Goal: Information Seeking & Learning: Learn about a topic

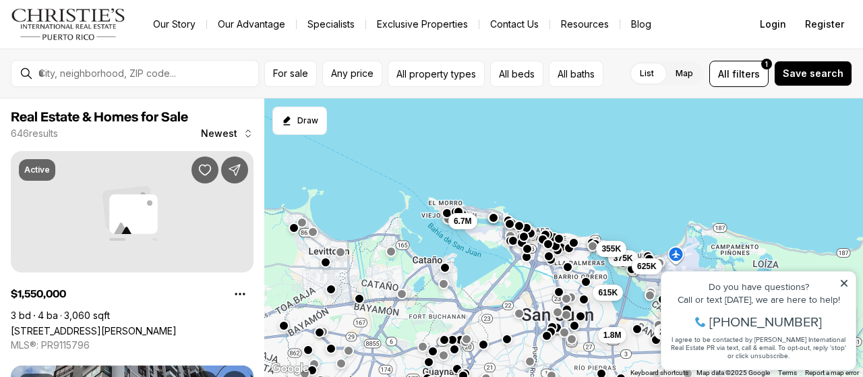
click at [847, 282] on icon at bounding box center [844, 283] width 9 height 9
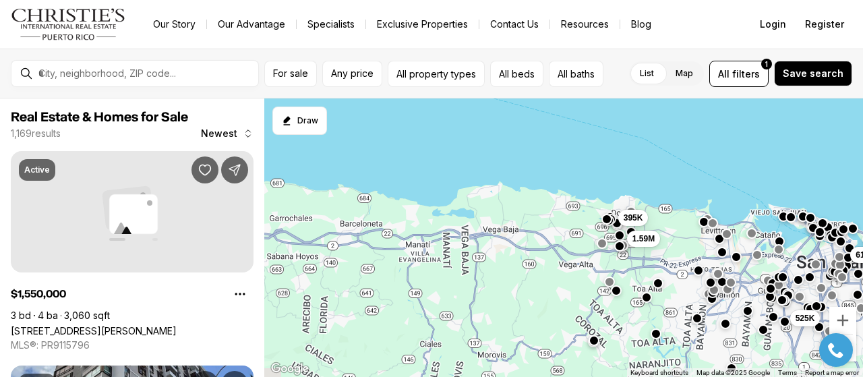
drag, startPoint x: 362, startPoint y: 233, endPoint x: 682, endPoint y: 221, distance: 320.0
click at [682, 221] on div "615K 225K 2.9M 160K 525K 395K 1.59M" at bounding box center [563, 237] width 599 height 279
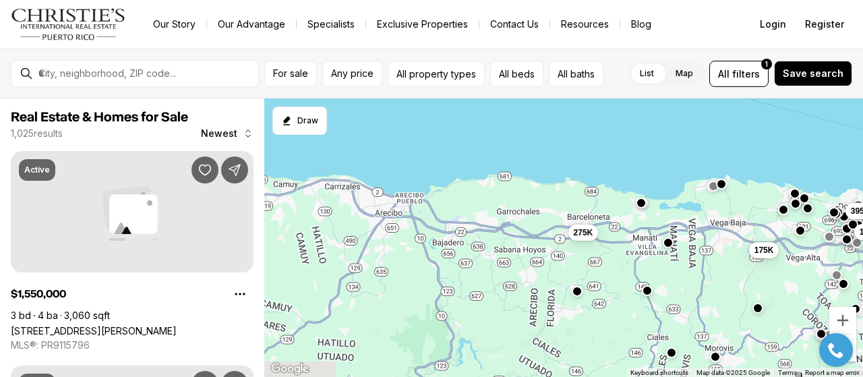
drag, startPoint x: 415, startPoint y: 222, endPoint x: 654, endPoint y: 215, distance: 239.6
click at [654, 215] on div "615K 185K 525K 395K 1.59M 375K 175K 275K" at bounding box center [563, 237] width 599 height 279
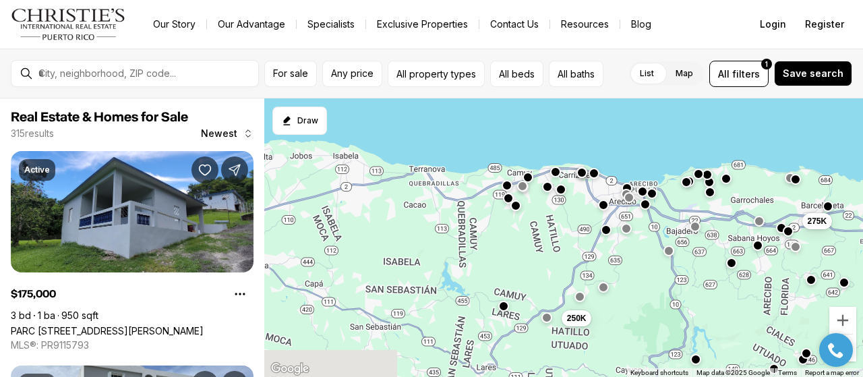
drag, startPoint x: 403, startPoint y: 233, endPoint x: 626, endPoint y: 217, distance: 223.2
click at [626, 217] on div "175K 52K 450K 360K 275K 250K" at bounding box center [563, 237] width 599 height 279
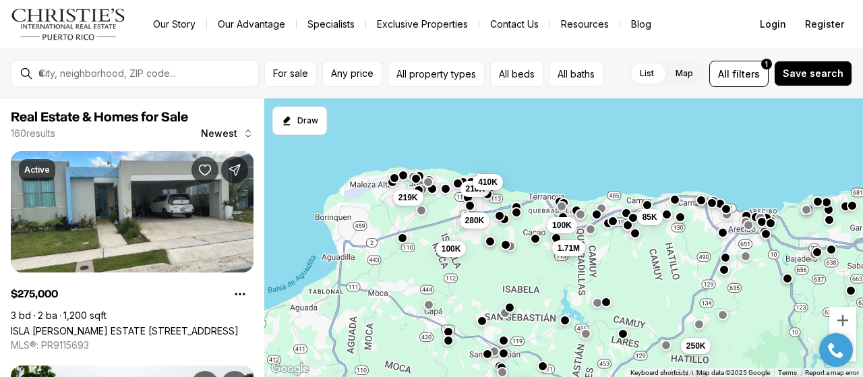
drag, startPoint x: 445, startPoint y: 219, endPoint x: 567, endPoint y: 250, distance: 126.6
click at [567, 250] on span "1.71M" at bounding box center [569, 248] width 22 height 11
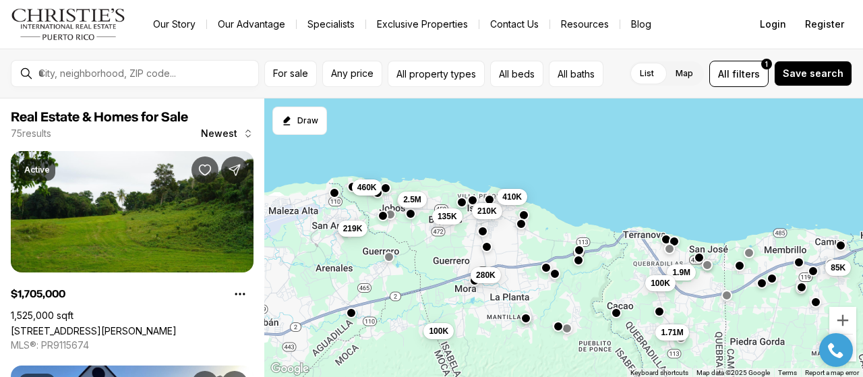
drag, startPoint x: 427, startPoint y: 172, endPoint x: 491, endPoint y: 256, distance: 105.4
click at [491, 256] on div "85K 1.9M 280K 100K 100K 1.71M 210K 219K 410K 2.5M 135K 460K" at bounding box center [563, 237] width 599 height 279
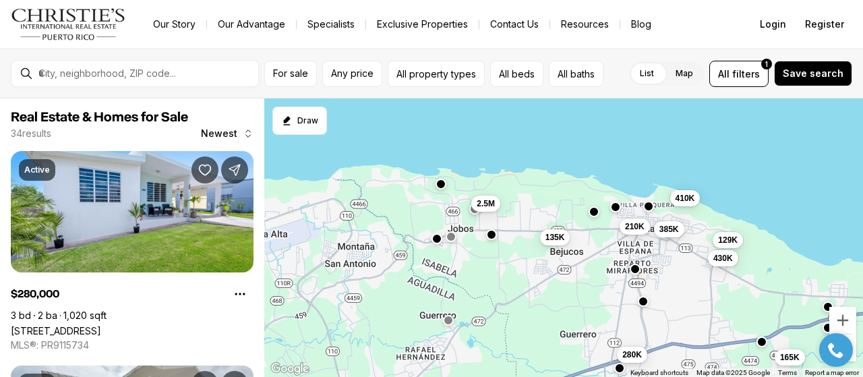
drag, startPoint x: 414, startPoint y: 206, endPoint x: 581, endPoint y: 272, distance: 179.0
click at [581, 272] on div "1.9M 165K 280K 100K 150K 210K 129K 430K 410K 385K 2.5M 135K" at bounding box center [563, 237] width 599 height 279
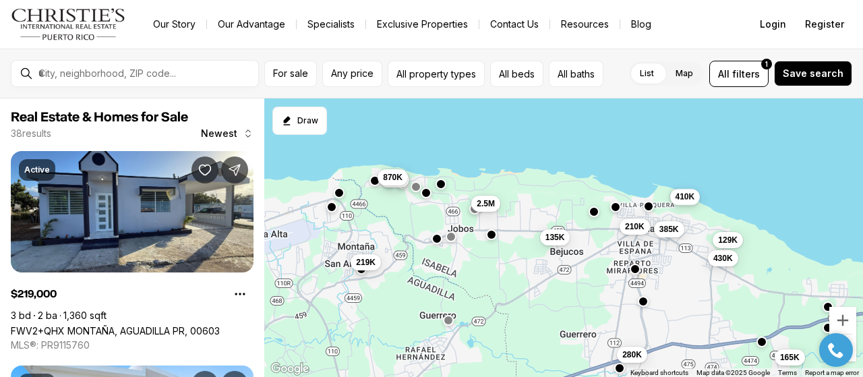
click at [677, 198] on span "410K" at bounding box center [686, 197] width 20 height 11
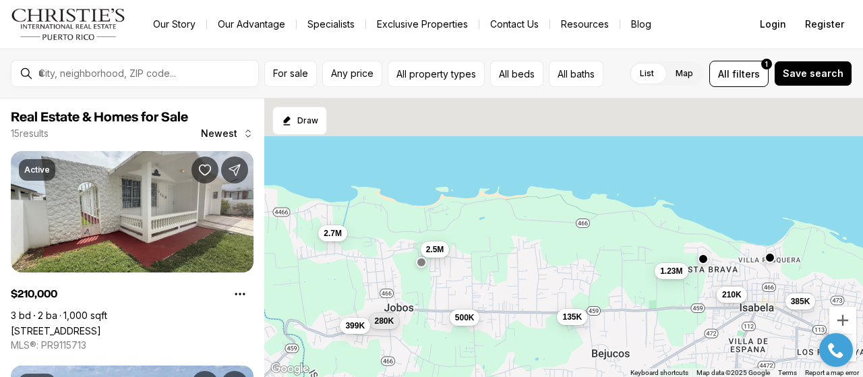
drag, startPoint x: 542, startPoint y: 156, endPoint x: 477, endPoint y: 289, distance: 147.8
click at [477, 289] on div "500K 280K 399K 135K 210K 2.5M 385K 1.23M 3.5M 1.13M 77K 2.7M" at bounding box center [563, 237] width 599 height 279
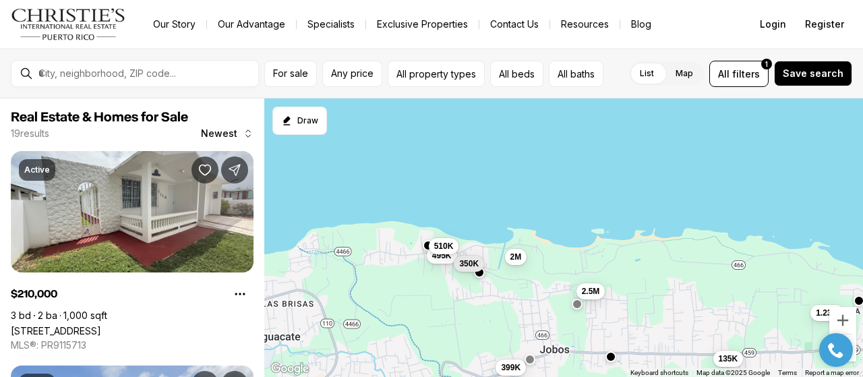
drag, startPoint x: 389, startPoint y: 215, endPoint x: 545, endPoint y: 246, distance: 159.7
click at [545, 246] on div "399K 135K 210K 2.5M 385K 1.23M 410K 380K 495K 350K 510K 2M" at bounding box center [563, 237] width 599 height 279
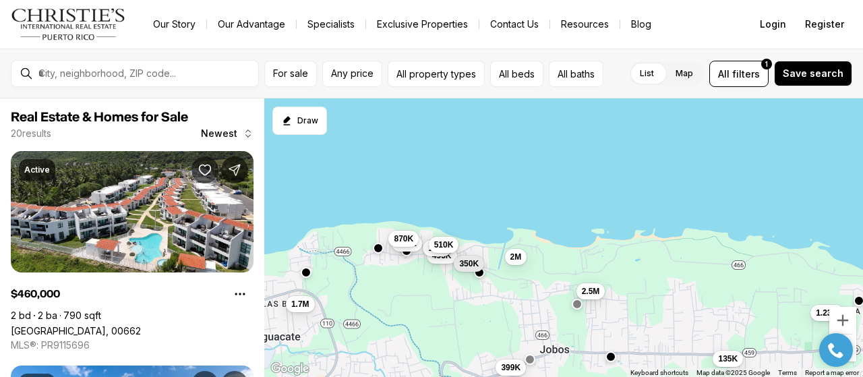
click at [443, 247] on span "510K" at bounding box center [444, 244] width 20 height 11
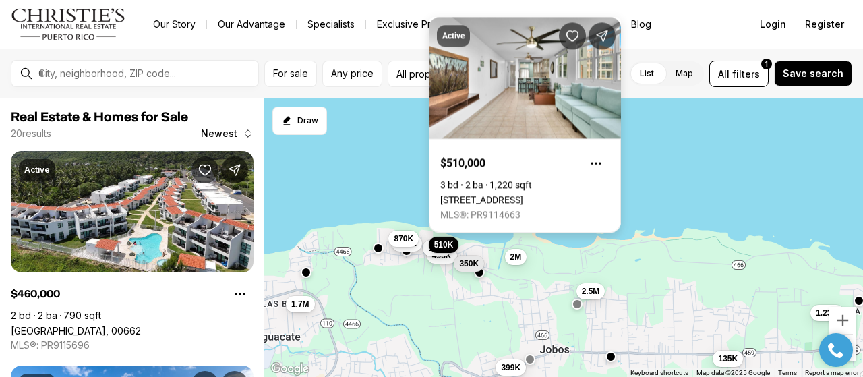
click at [510, 194] on link "[STREET_ADDRESS]" at bounding box center [481, 199] width 83 height 11
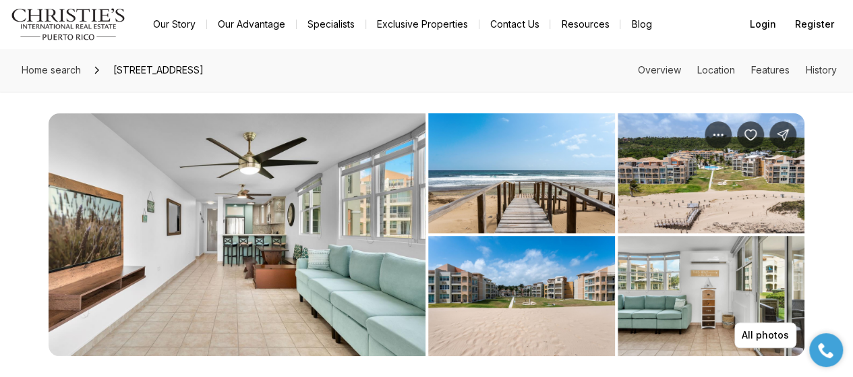
click at [193, 229] on img "View image gallery" at bounding box center [237, 234] width 377 height 243
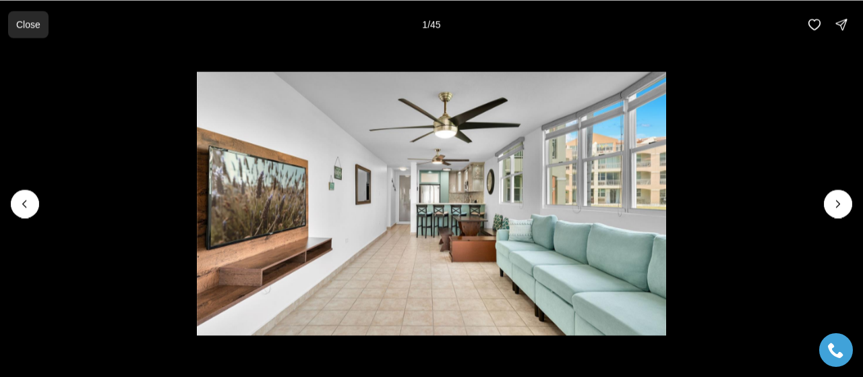
click at [16, 24] on p "Close" at bounding box center [28, 24] width 24 height 11
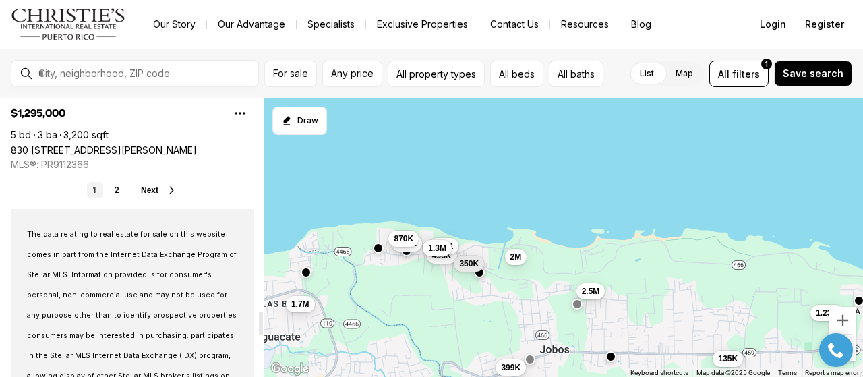
scroll to position [2541, 0]
click at [156, 186] on span "Next" at bounding box center [150, 189] width 18 height 9
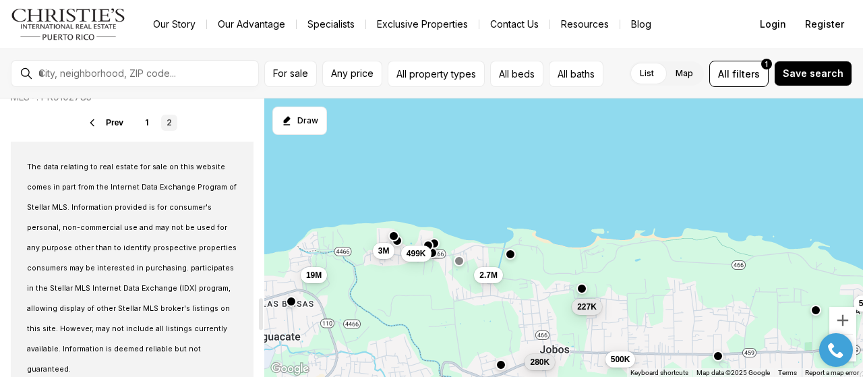
scroll to position [1753, 0]
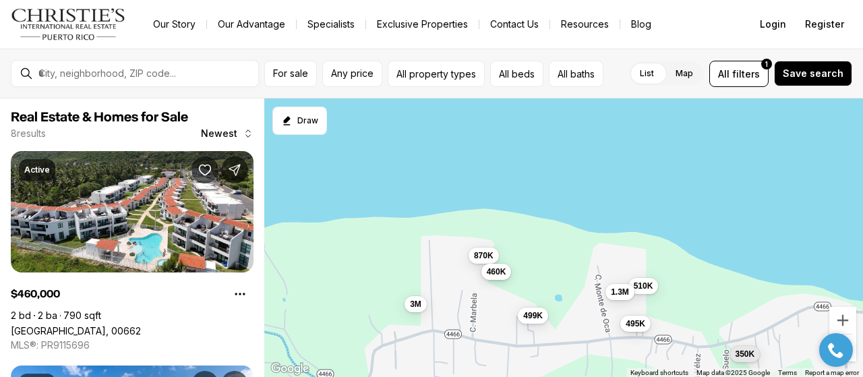
click at [497, 269] on span "460K" at bounding box center [497, 271] width 20 height 11
